Goal: Task Accomplishment & Management: Complete application form

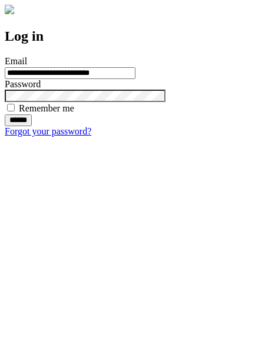
type input "**********"
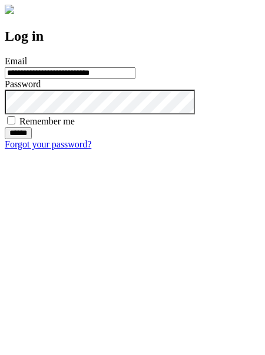
click at [32, 139] on input "******" at bounding box center [18, 133] width 27 height 12
